Goal: Manage account settings

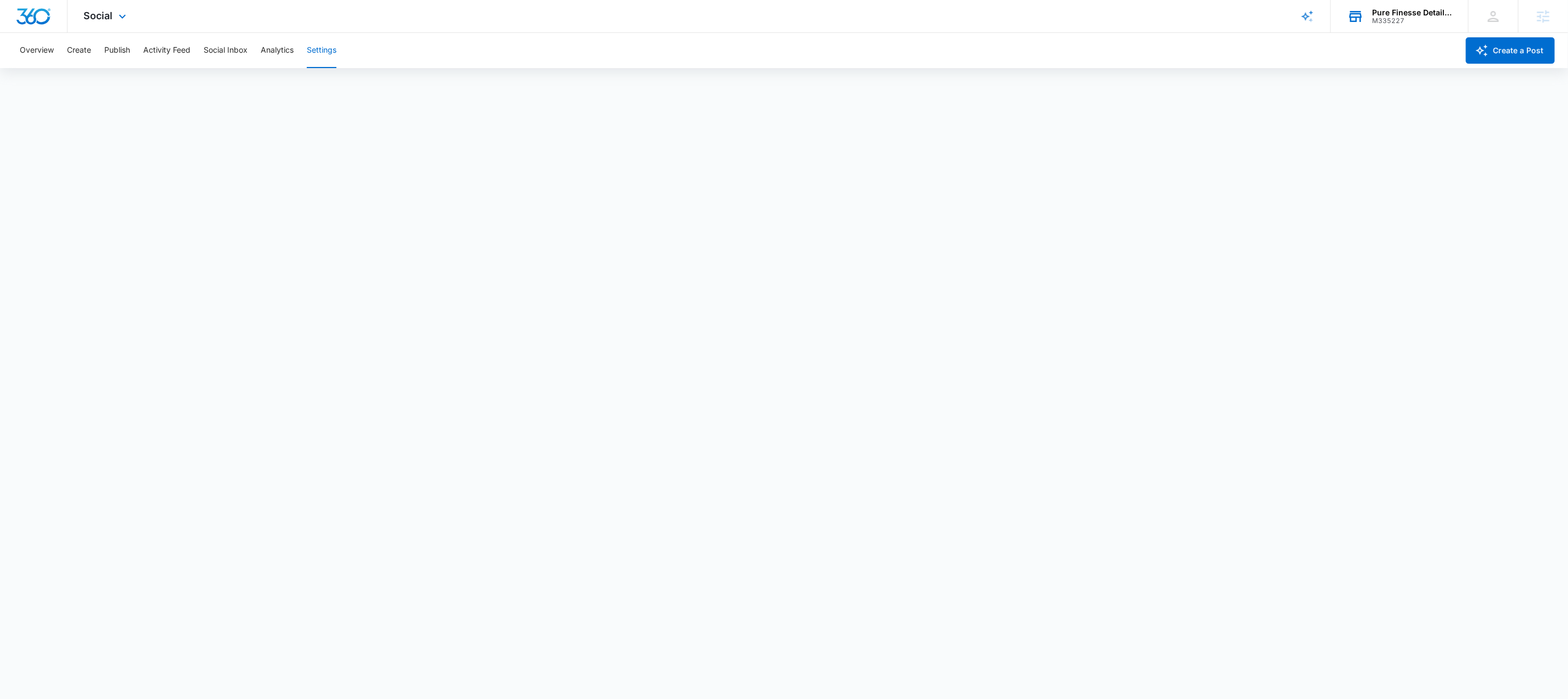
click at [1406, 21] on div "M335227" at bounding box center [1412, 21] width 80 height 8
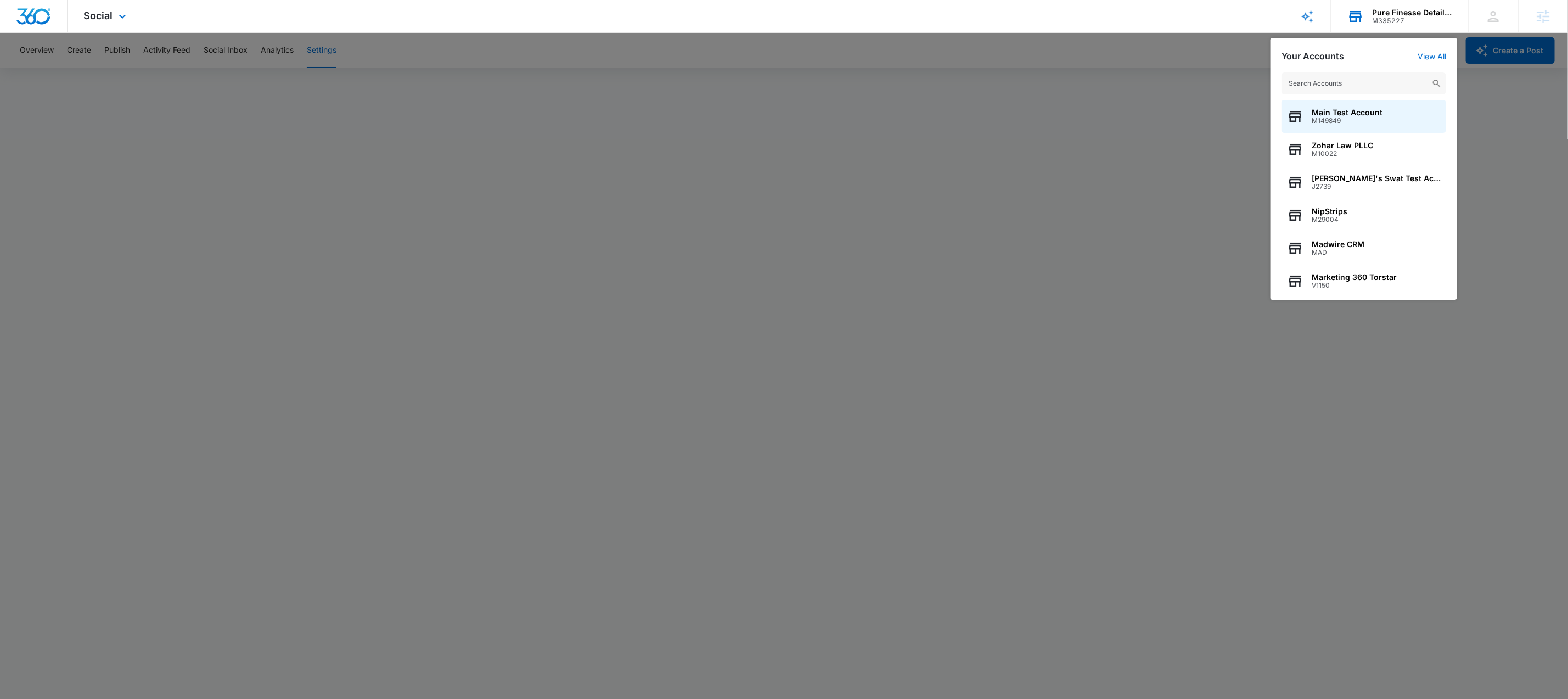
click at [1405, 21] on div "M335227" at bounding box center [1412, 21] width 80 height 8
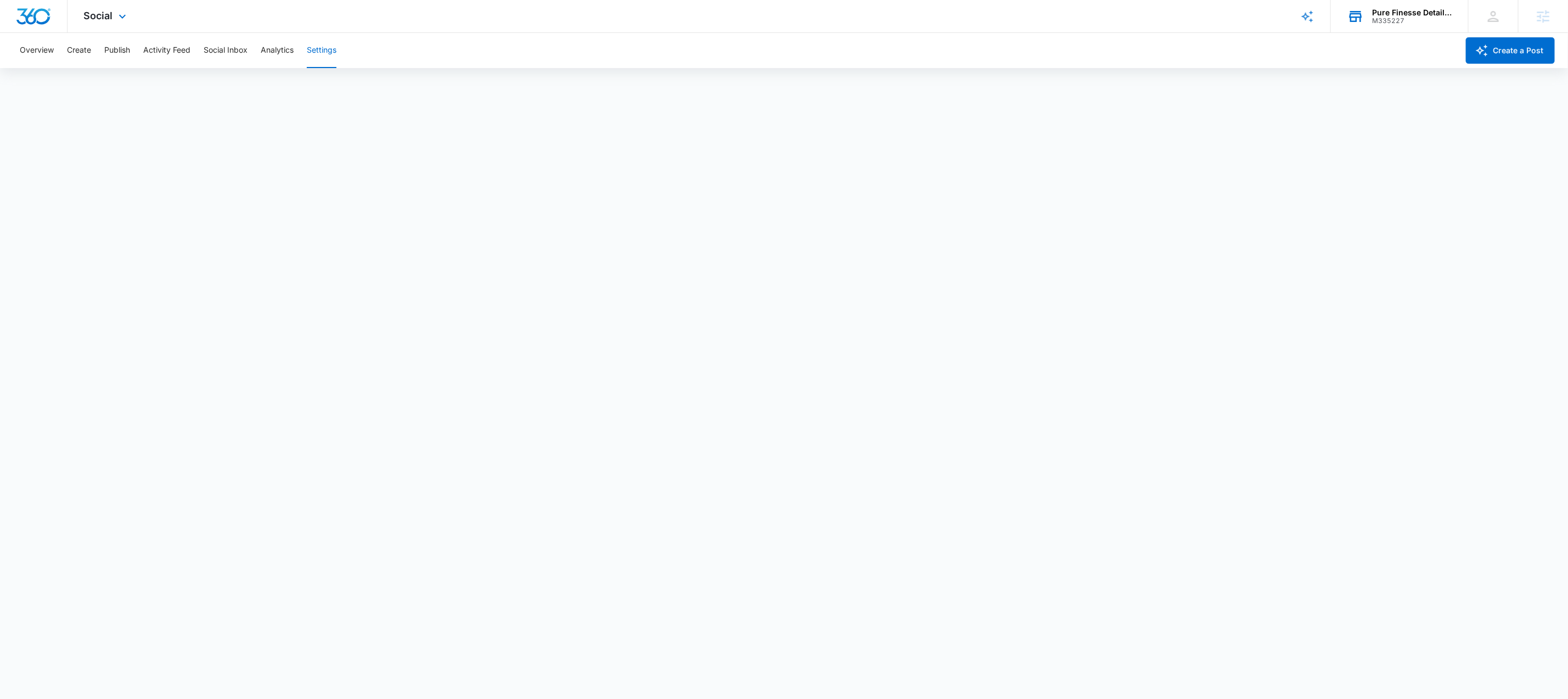
click at [1405, 22] on div "M335227" at bounding box center [1412, 21] width 80 height 8
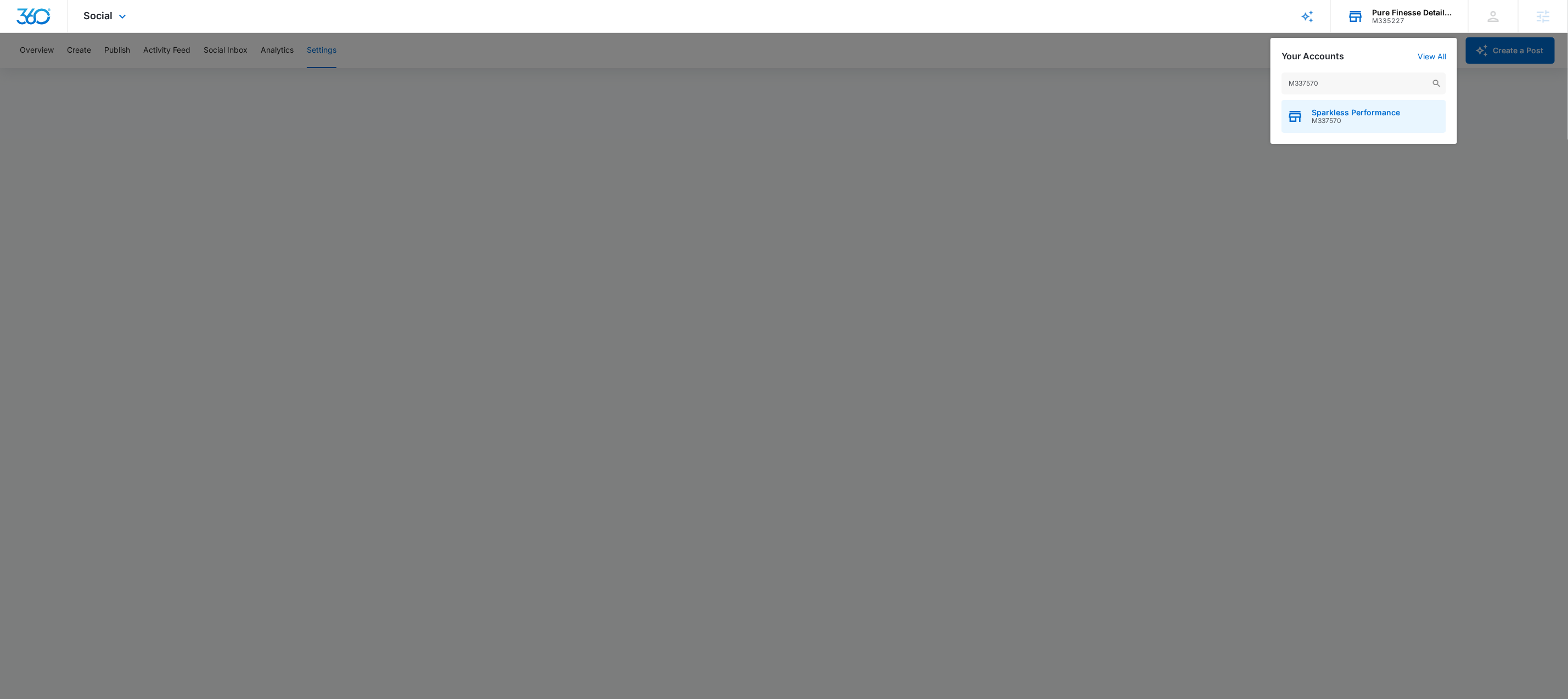
type input "M337570"
click at [1387, 115] on span "Sparkless Performance" at bounding box center [1355, 112] width 88 height 9
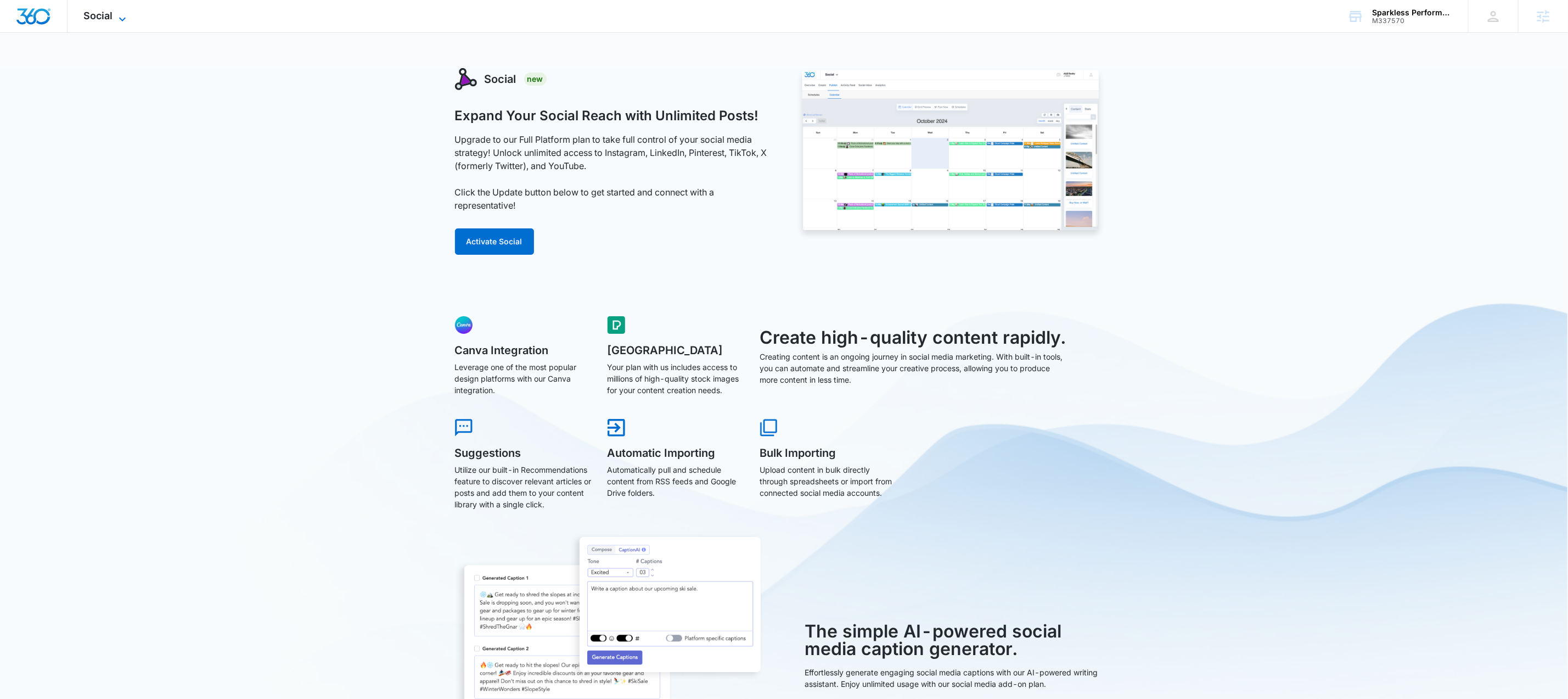
click at [104, 17] on span "Social" at bounding box center [98, 16] width 29 height 12
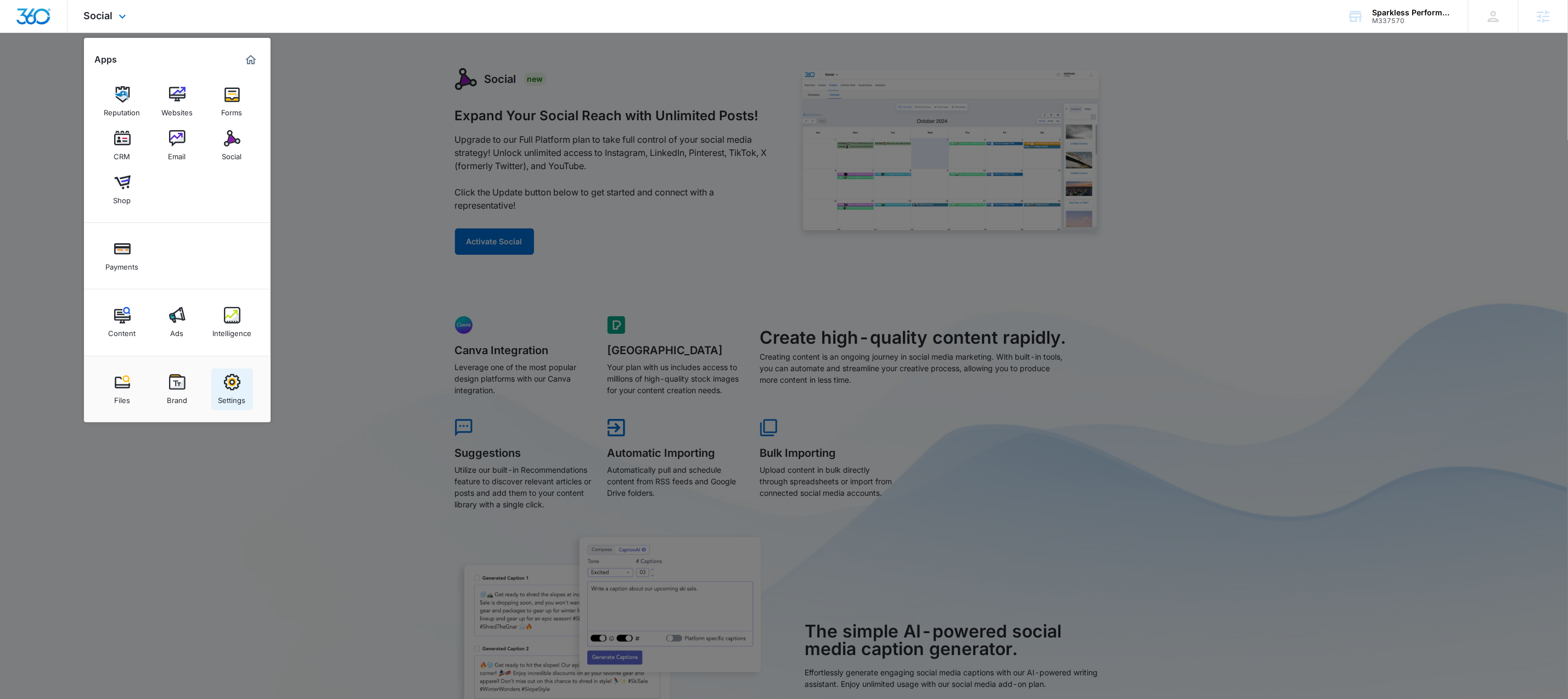
click at [225, 374] on img at bounding box center [232, 382] width 17 height 17
select select "45"
select select "US"
select select "America/[GEOGRAPHIC_DATA]"
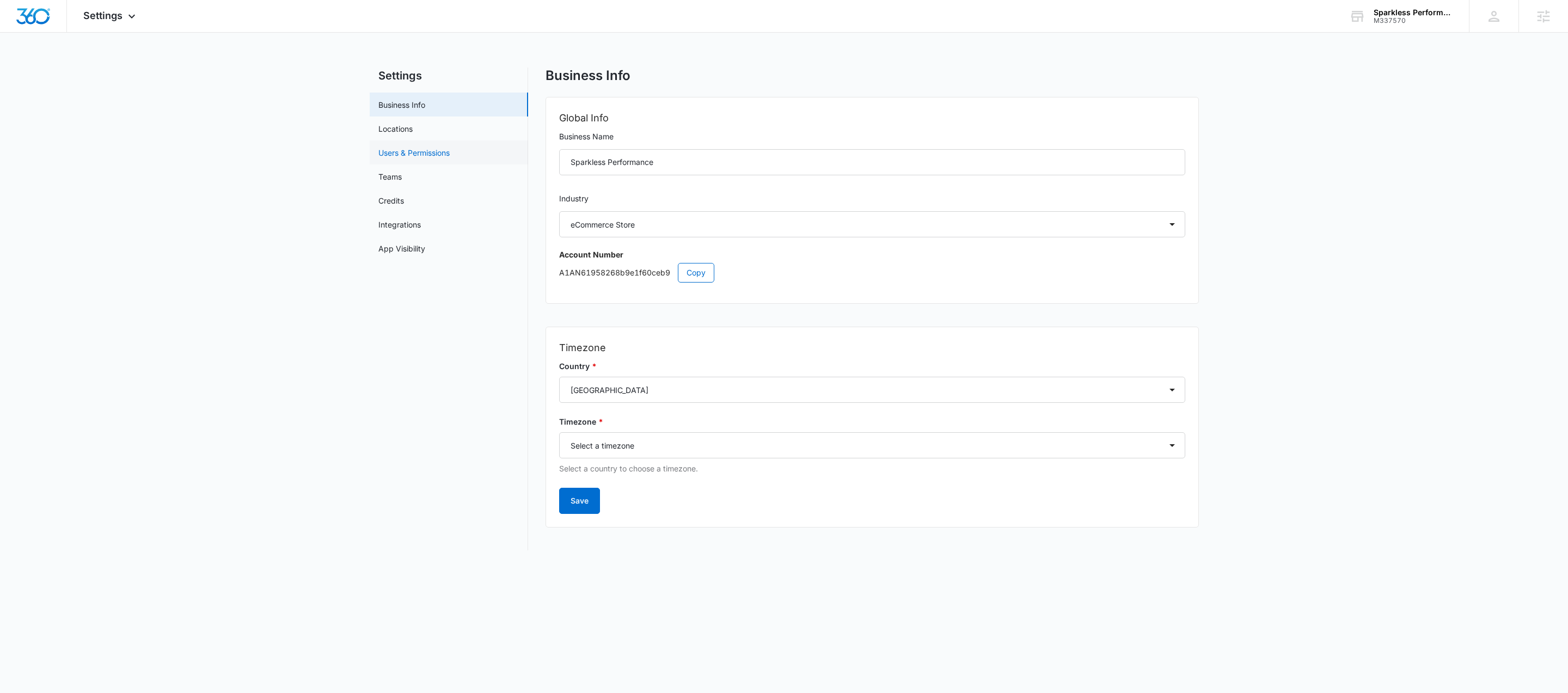
click at [418, 154] on link "Users & Permissions" at bounding box center [413, 153] width 72 height 12
